Goal: Communication & Community: Participate in discussion

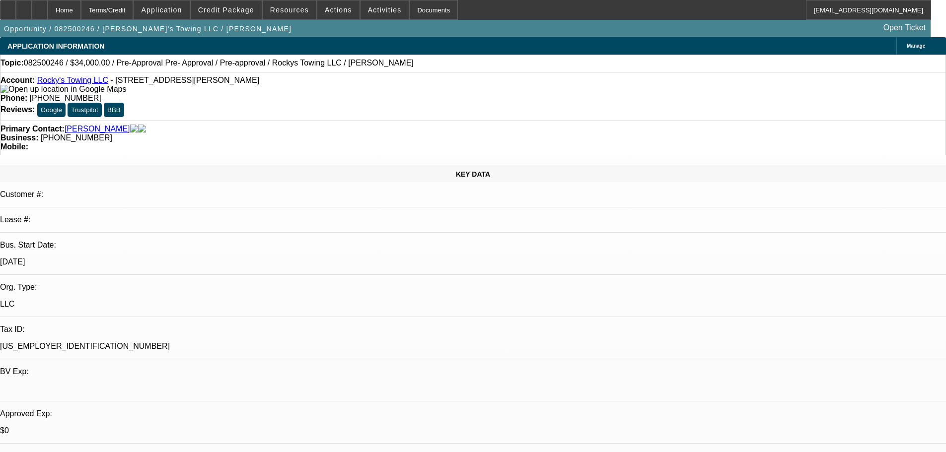
select select "0.15"
select select "0"
select select "0.1"
select select "4"
select select "0.1"
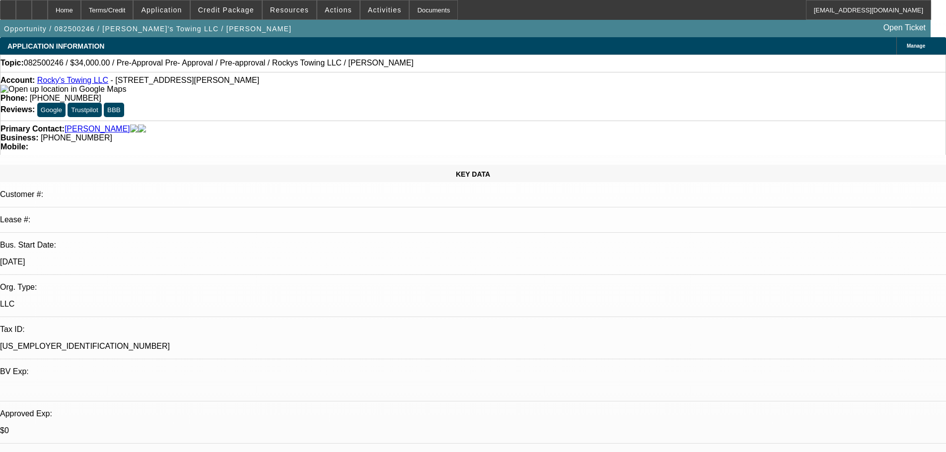
select select "0"
select select "0.1"
select select "4"
select select "0"
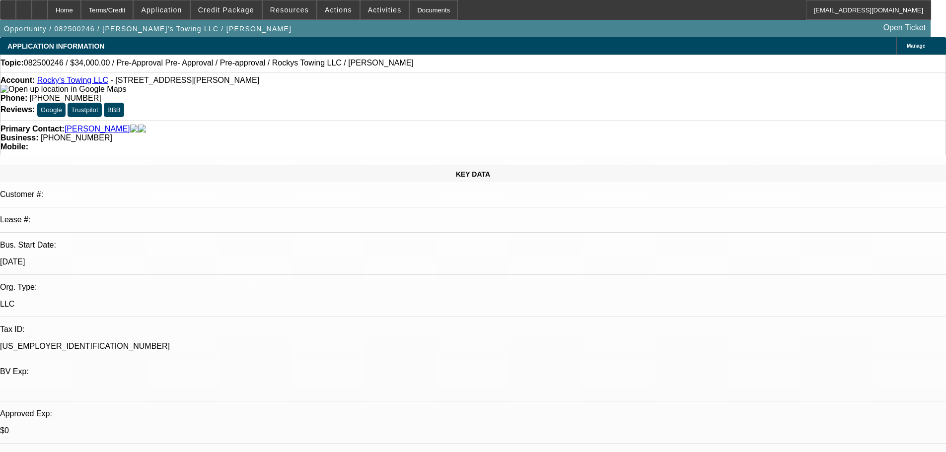
select select "0.1"
select select "4"
select select "0"
select select "0.1"
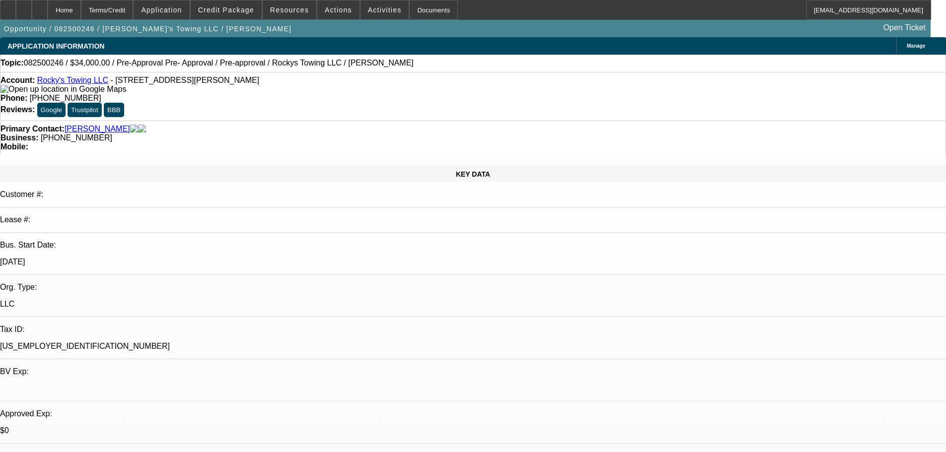
select select "4"
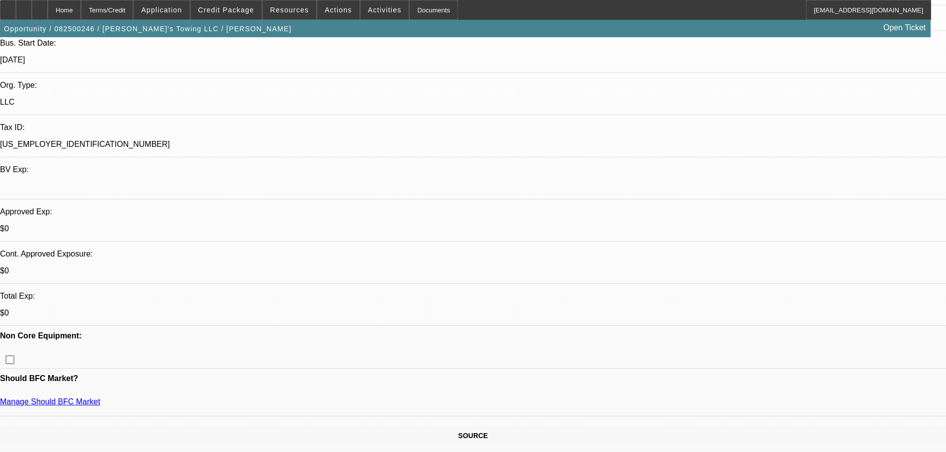
scroll to position [99, 0]
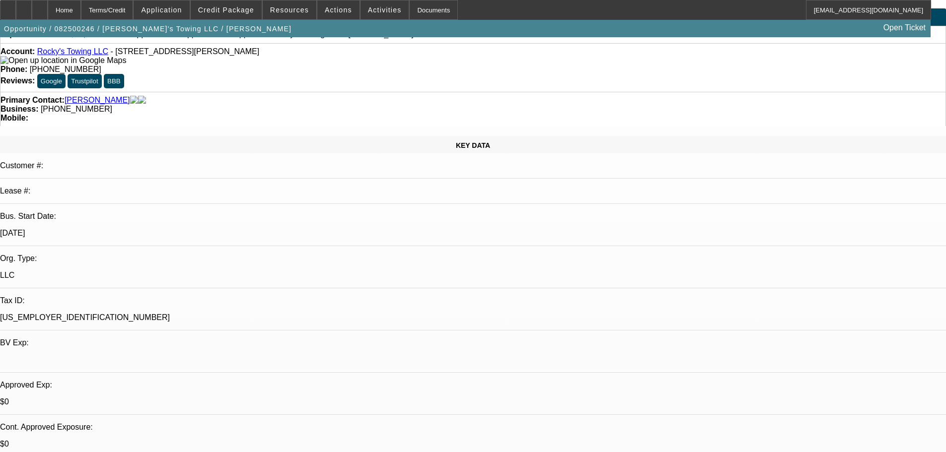
scroll to position [0, 0]
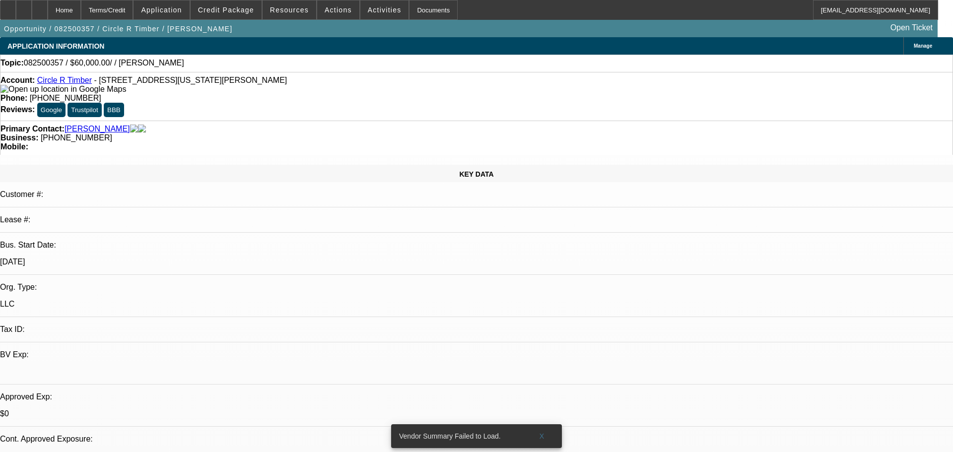
select select "0"
select select "2"
select select "0.1"
select select "4"
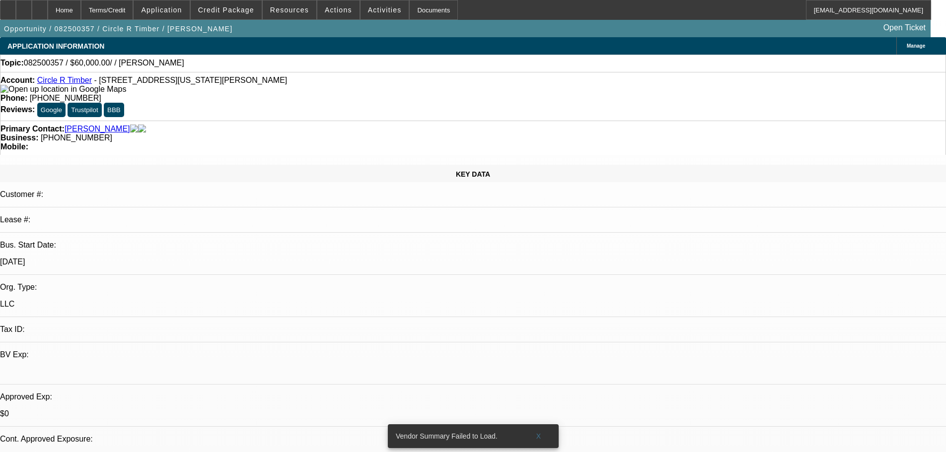
click at [70, 80] on link "Circle R Timber" at bounding box center [64, 80] width 55 height 8
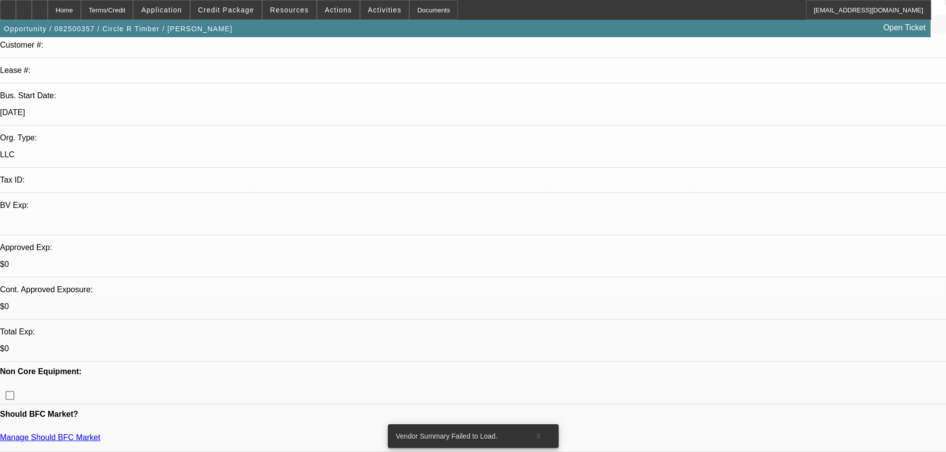
scroll to position [248, 0]
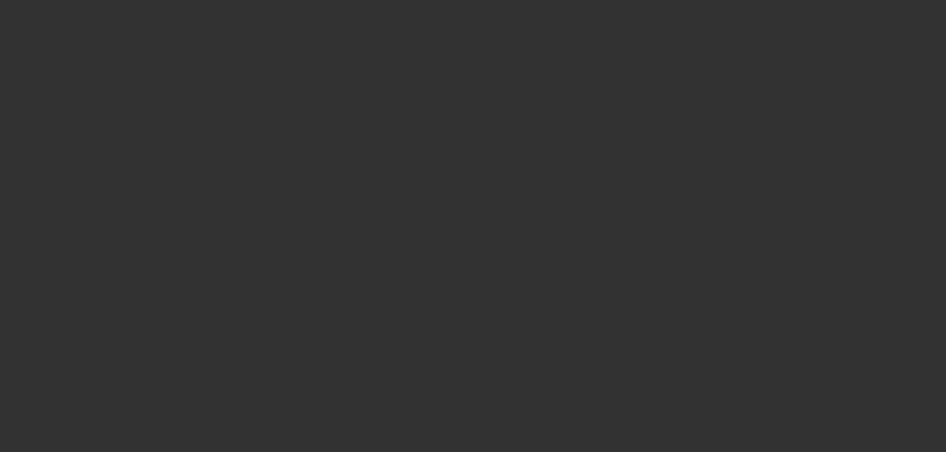
select select "0"
select select "2"
select select "0.1"
select select "4"
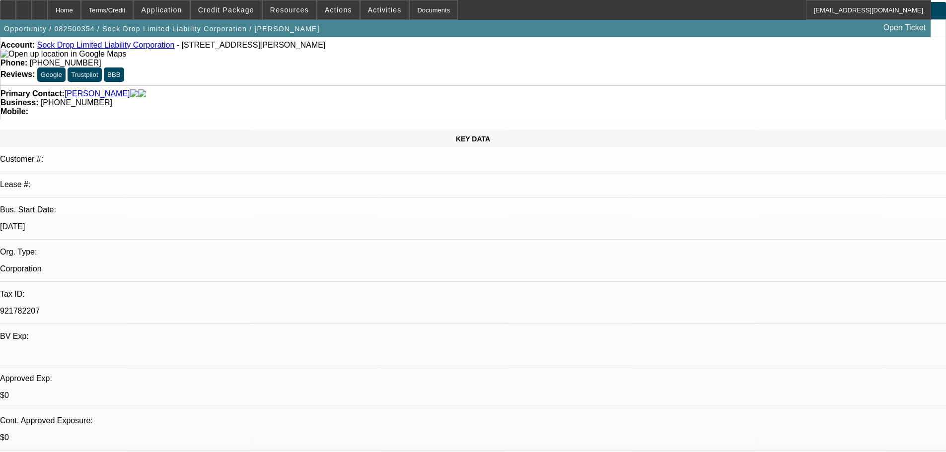
scroll to position [50, 0]
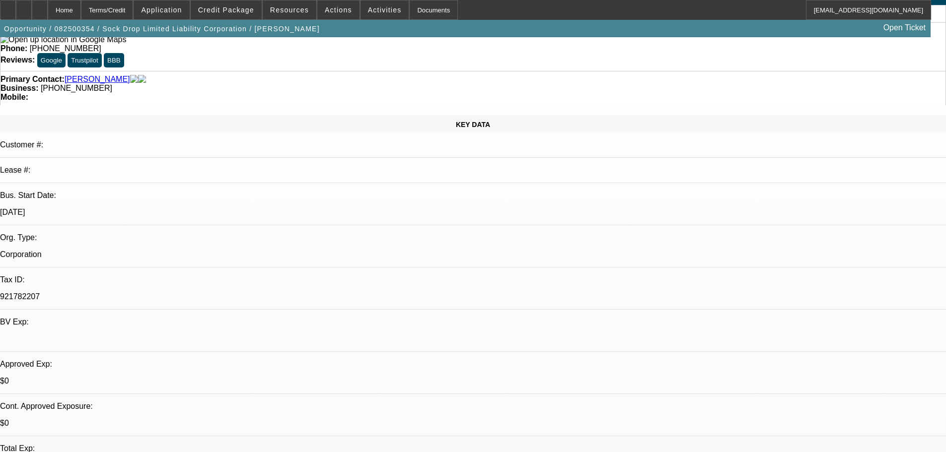
radio input "true"
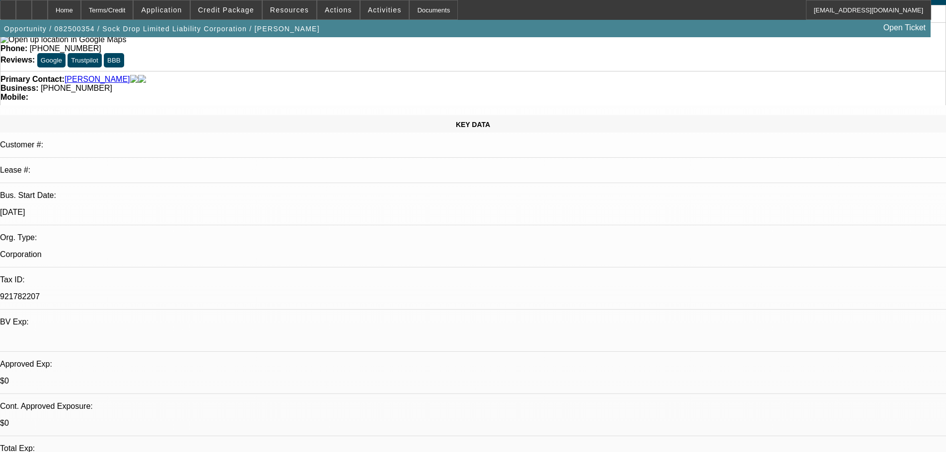
type textarea "8-15: Found some $25-35K cargo vans he liked so might be able to try one, askin…"
radio input "true"
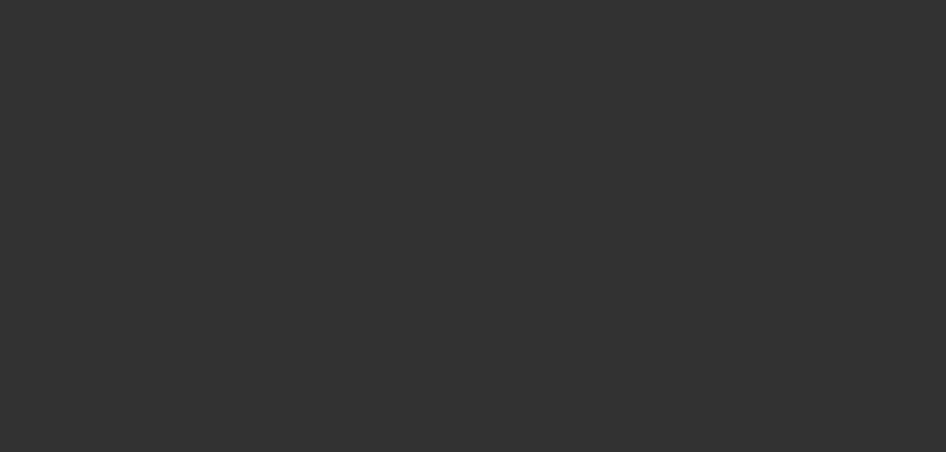
scroll to position [0, 0]
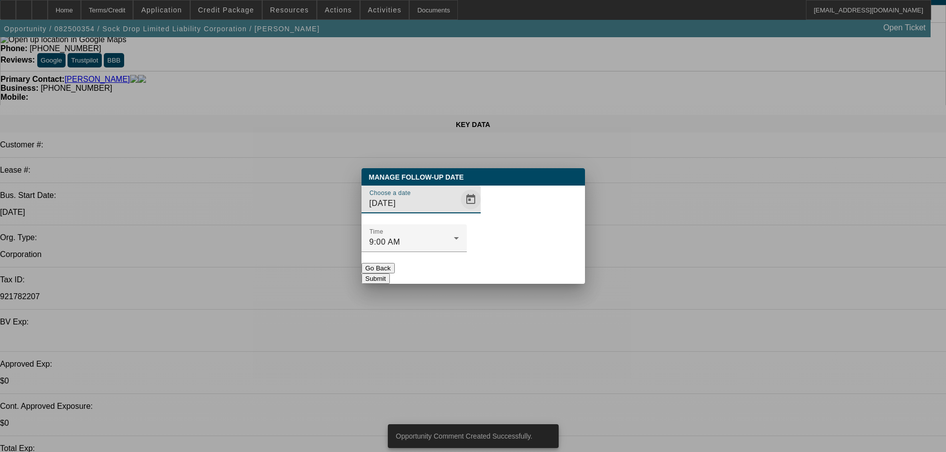
click at [459, 211] on span "Open calendar" at bounding box center [471, 200] width 24 height 24
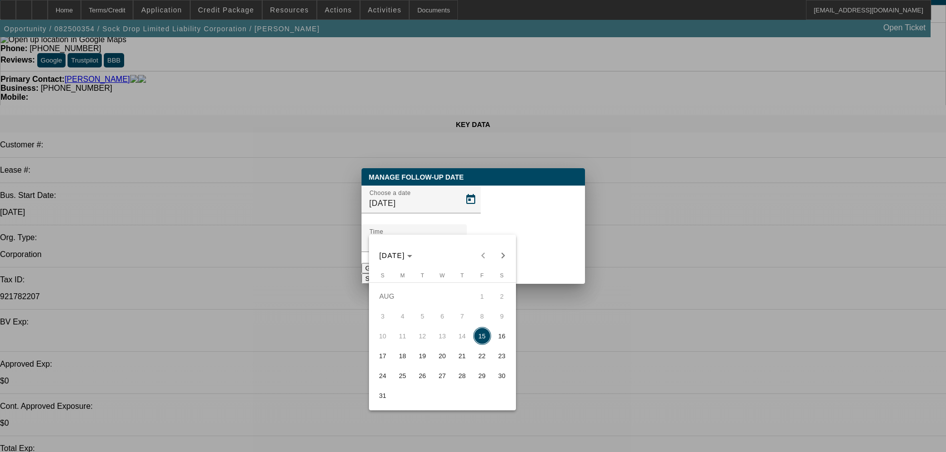
click at [484, 380] on span "29" at bounding box center [482, 376] width 18 height 18
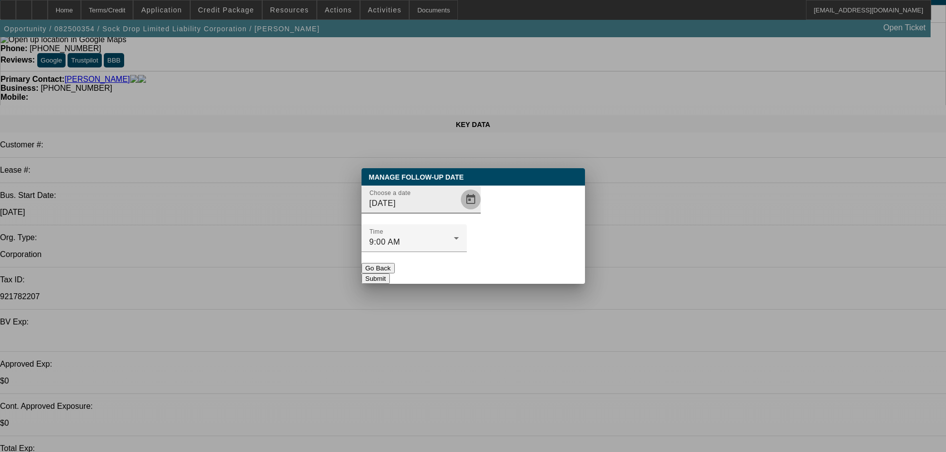
click at [459, 211] on span "Open calendar" at bounding box center [471, 200] width 24 height 24
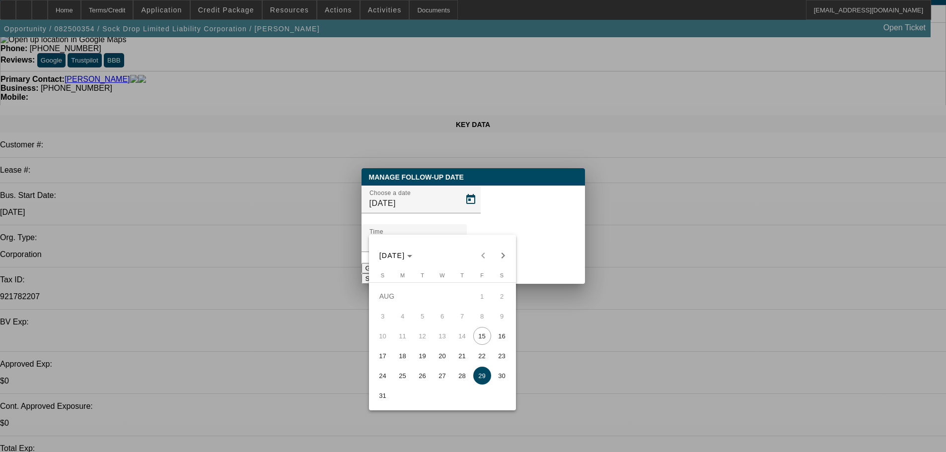
click at [402, 363] on span "18" at bounding box center [403, 356] width 18 height 18
type input "8/18/2025"
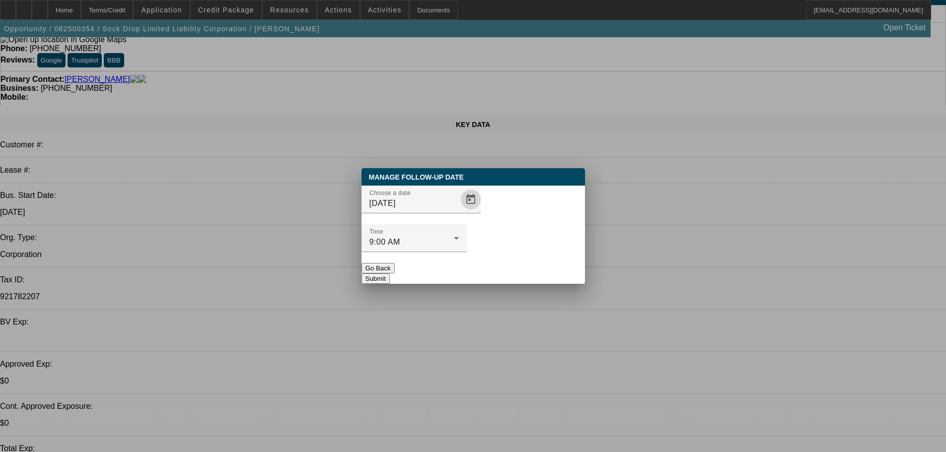
click at [390, 274] on button "Submit" at bounding box center [375, 279] width 28 height 10
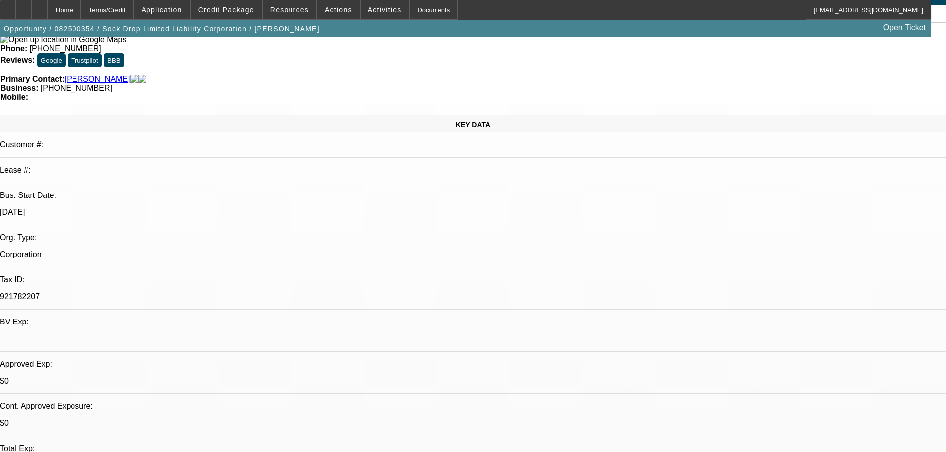
scroll to position [50, 0]
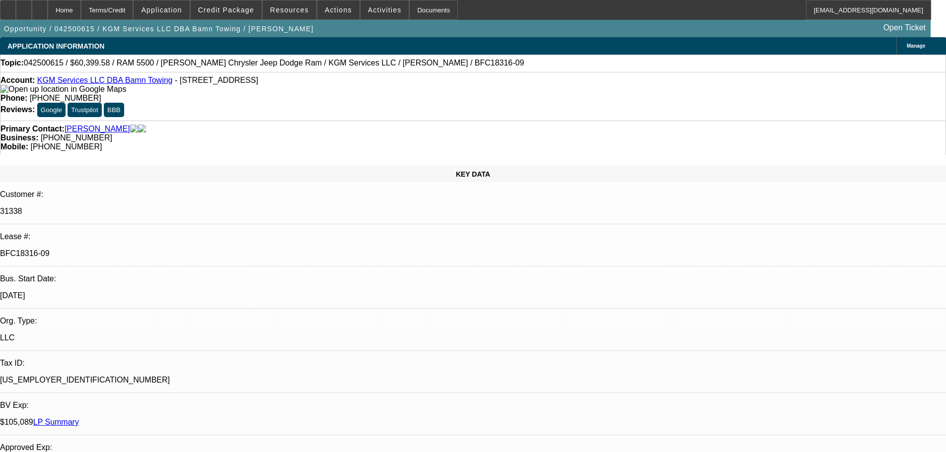
select select "0"
select select "2"
select select "0"
select select "6"
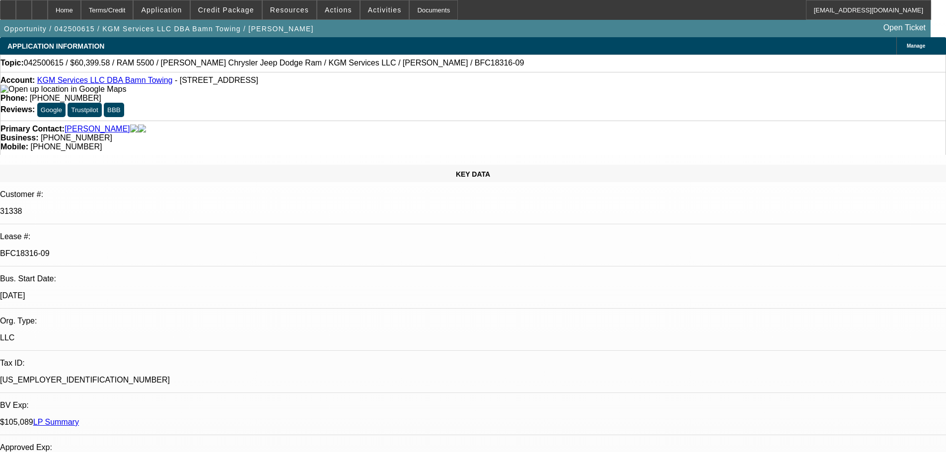
select select "0"
select select "2"
select select "0"
select select "6"
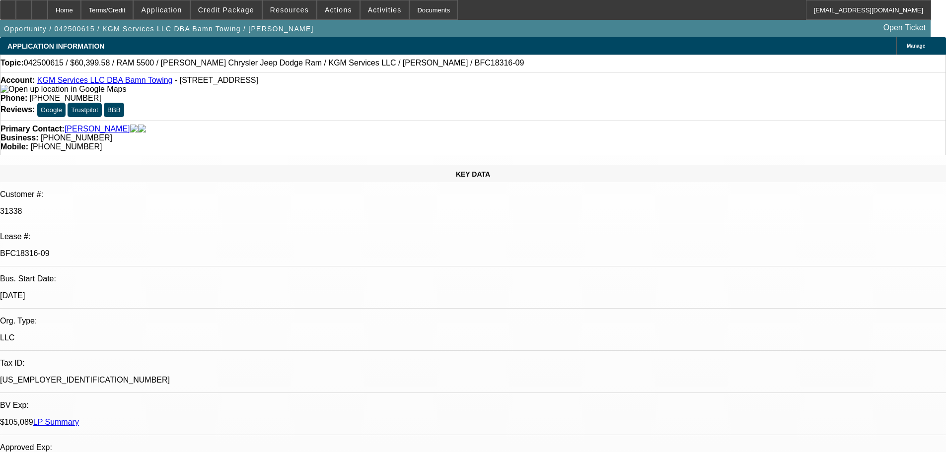
select select "0"
select select "2"
select select "0"
select select "6"
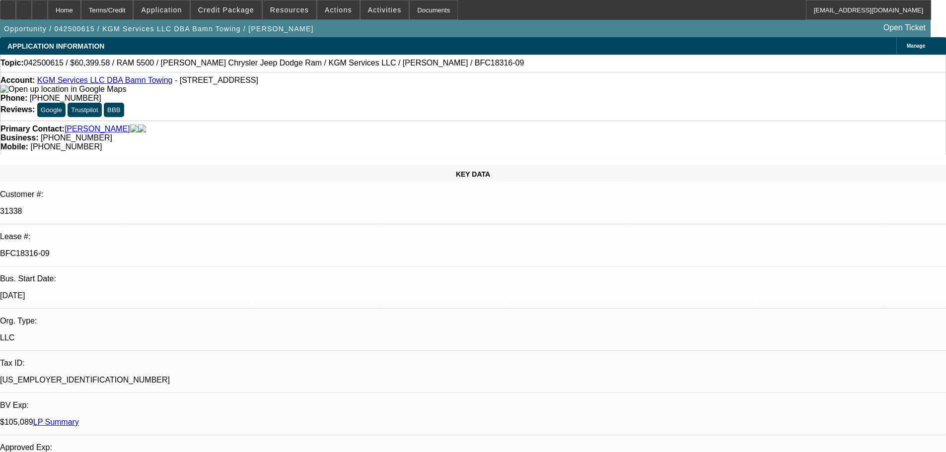
select select "0"
select select "2"
select select "0"
select select "6"
